Goal: Task Accomplishment & Management: Use online tool/utility

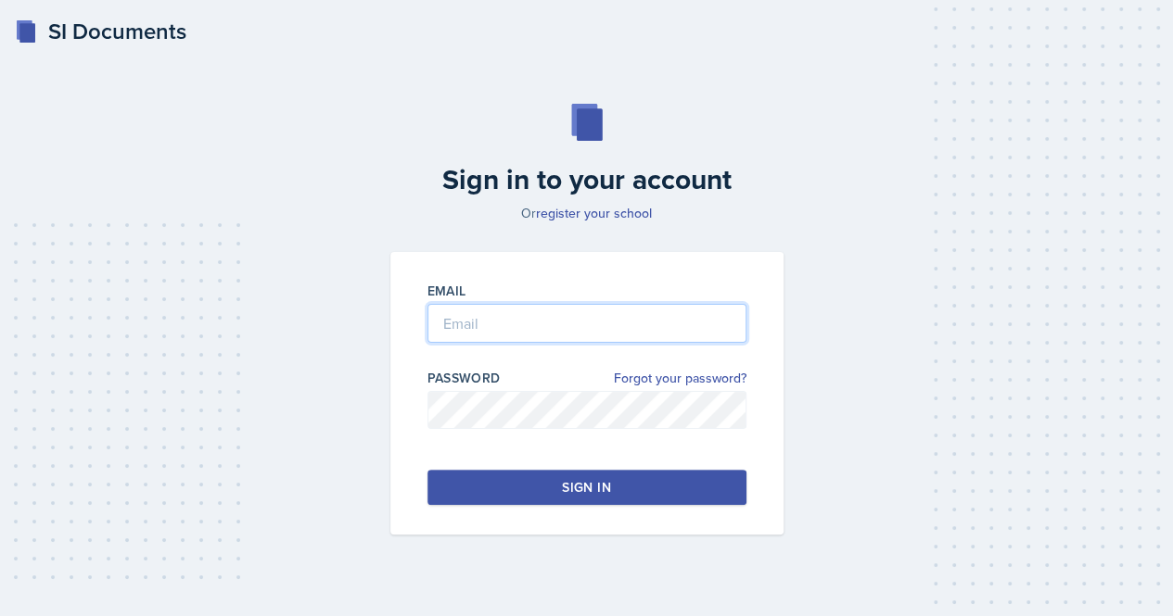
type input "[EMAIL_ADDRESS][DOMAIN_NAME]"
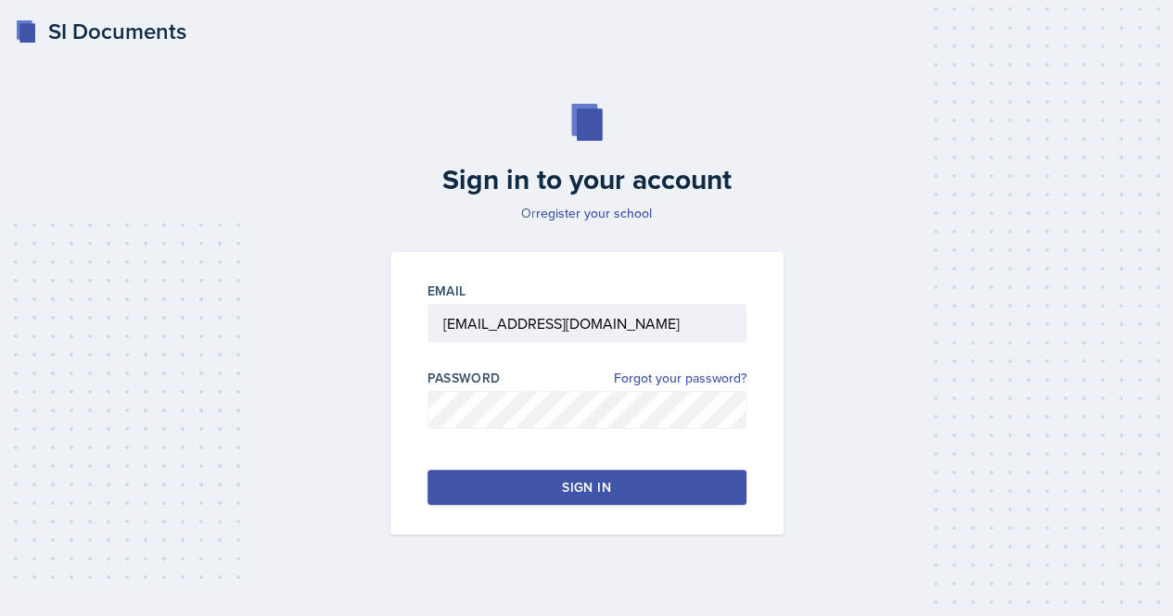
click at [502, 484] on button "Sign in" at bounding box center [586, 487] width 319 height 35
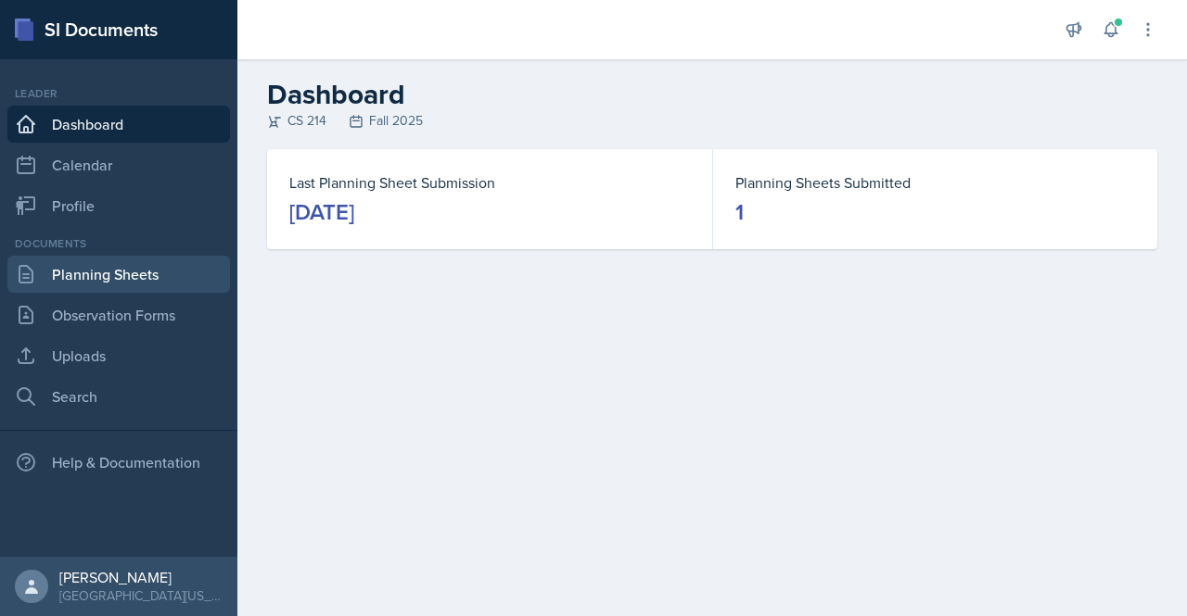
click at [111, 263] on link "Planning Sheets" at bounding box center [118, 274] width 222 height 37
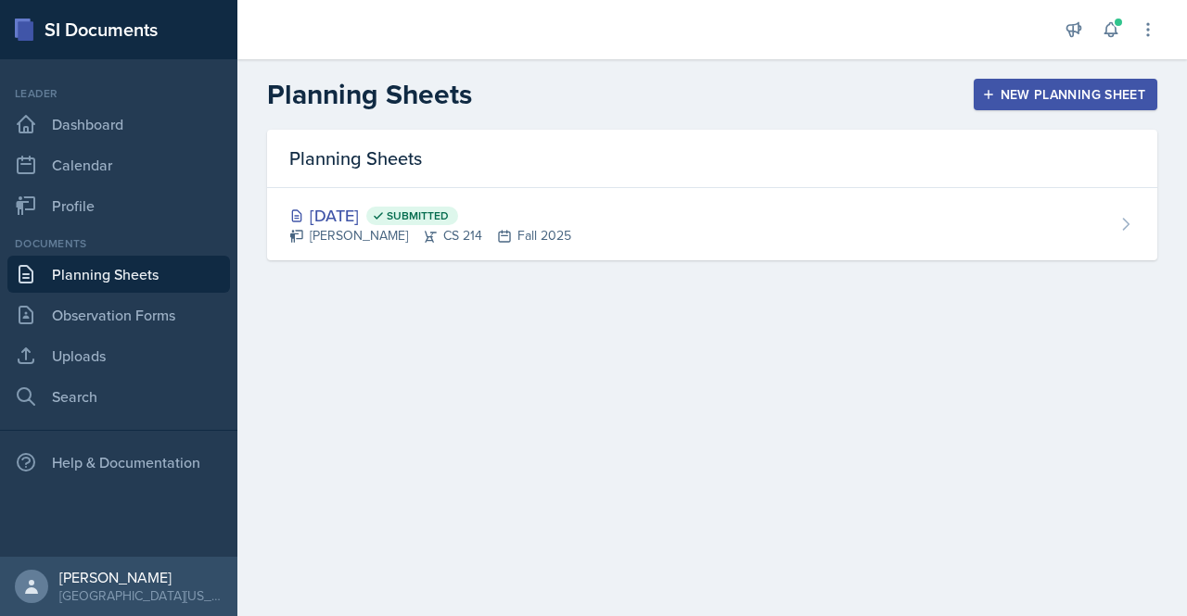
click at [1044, 95] on div "New Planning Sheet" at bounding box center [1064, 94] width 159 height 15
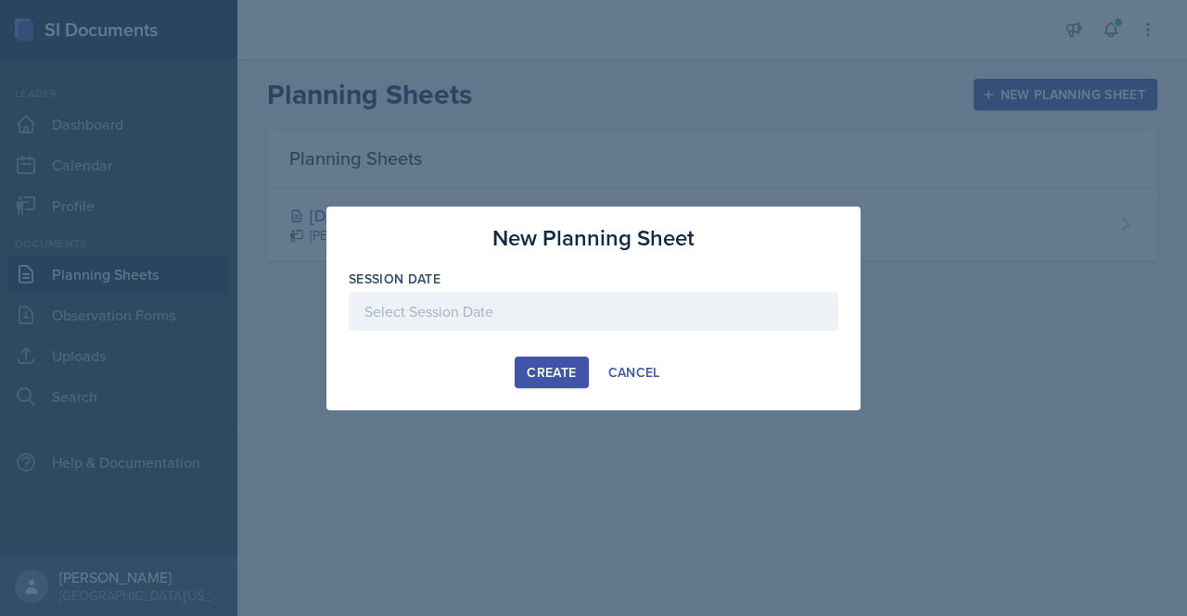
click at [515, 328] on div at bounding box center [593, 311] width 489 height 39
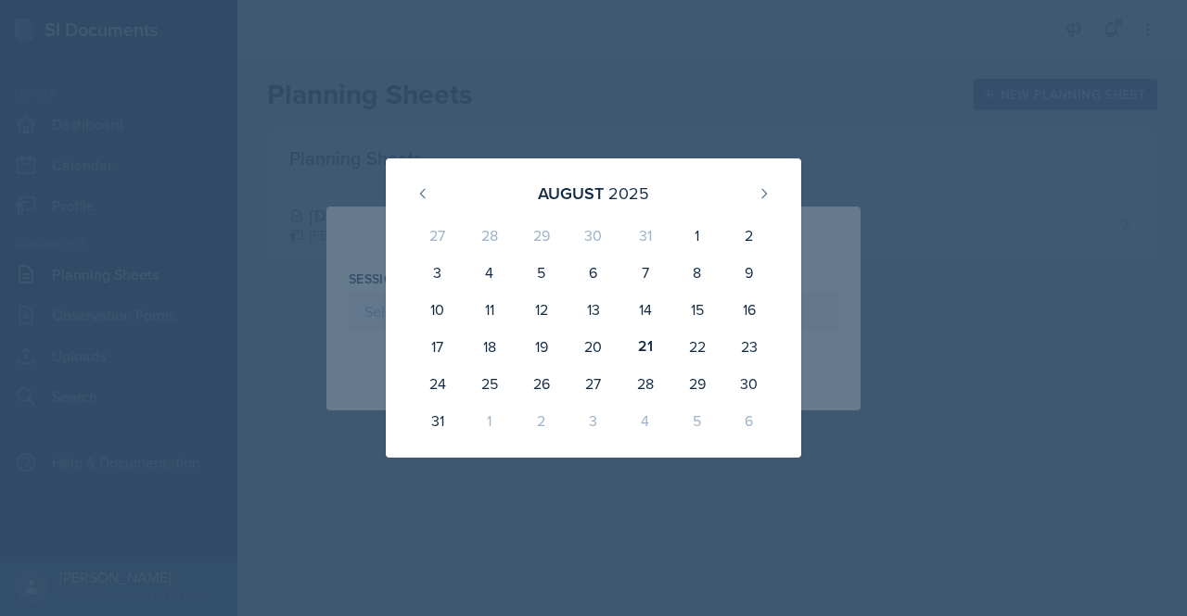
click at [805, 171] on div "[DATE] 27 28 29 30 31 1 2 3 4 5 6 7 8 9 10 11 12 13 14 15 16 17 18 19 20 21 22 …" at bounding box center [593, 308] width 534 height 299
click at [787, 83] on div at bounding box center [593, 308] width 1187 height 616
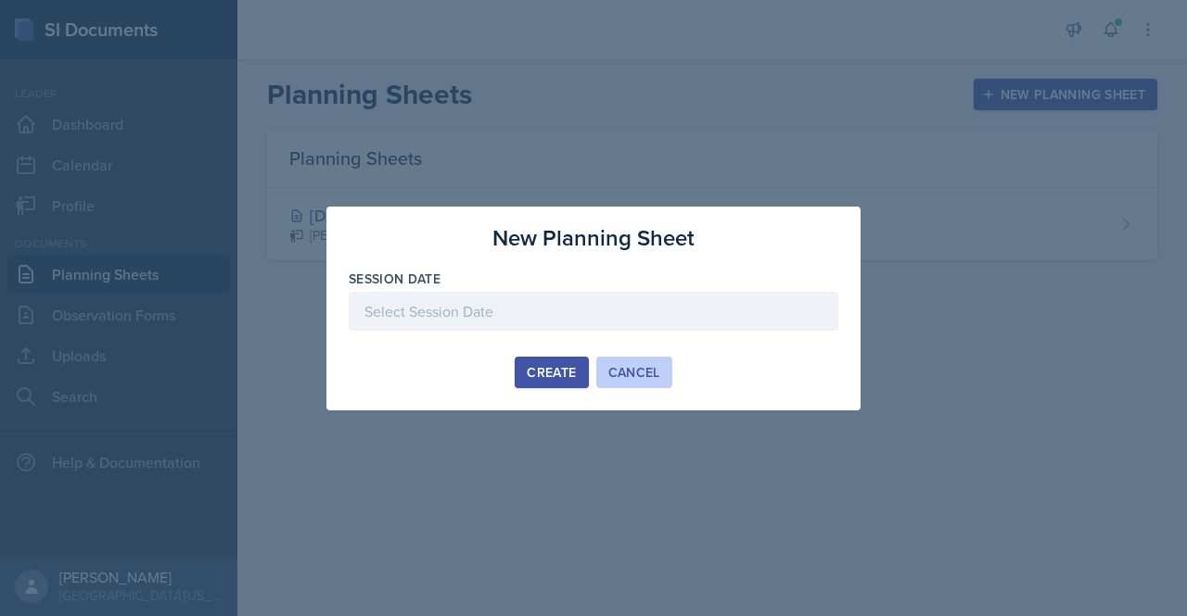
click at [641, 380] on div "Cancel" at bounding box center [634, 372] width 52 height 15
